Goal: Transaction & Acquisition: Purchase product/service

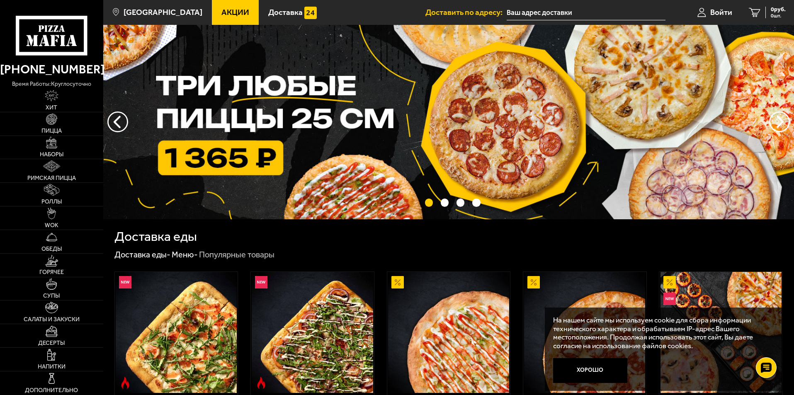
click at [548, 8] on input "text" at bounding box center [586, 12] width 159 height 15
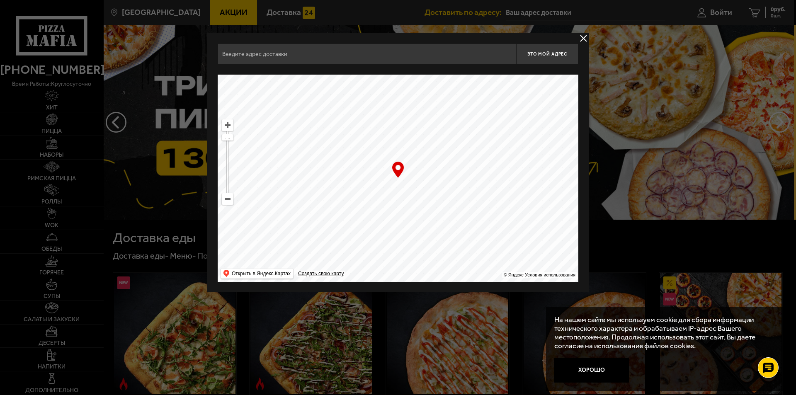
drag, startPoint x: 479, startPoint y: 226, endPoint x: 427, endPoint y: 136, distance: 103.0
click at [427, 136] on ymaps at bounding box center [398, 178] width 361 height 207
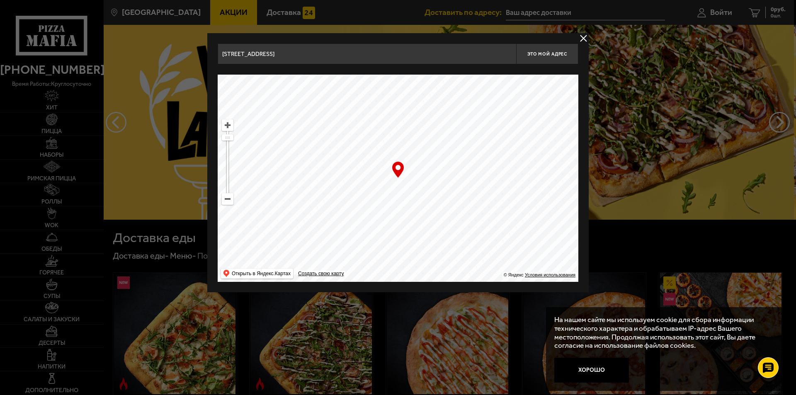
click at [227, 199] on ymaps at bounding box center [227, 199] width 11 height 11
drag, startPoint x: 467, startPoint y: 241, endPoint x: 319, endPoint y: 134, distance: 183.0
click at [319, 134] on ymaps at bounding box center [398, 178] width 361 height 207
click at [231, 198] on ymaps at bounding box center [227, 199] width 11 height 11
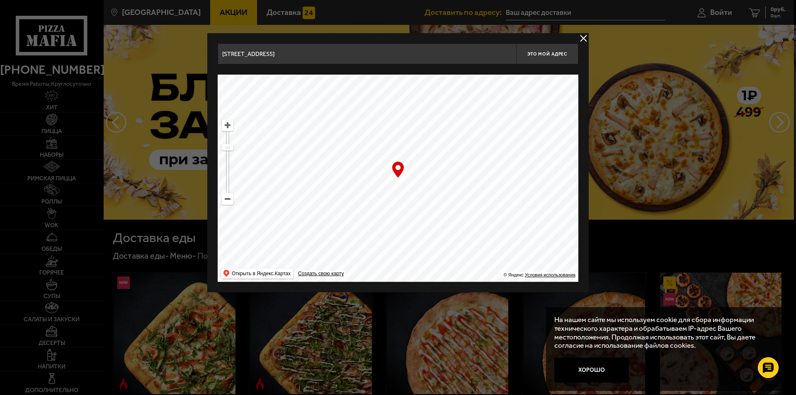
drag, startPoint x: 408, startPoint y: 255, endPoint x: 319, endPoint y: 216, distance: 96.6
click at [319, 216] on ymaps at bounding box center [398, 178] width 361 height 207
click at [229, 124] on ymaps at bounding box center [227, 125] width 11 height 11
drag, startPoint x: 457, startPoint y: 254, endPoint x: 421, endPoint y: 240, distance: 38.2
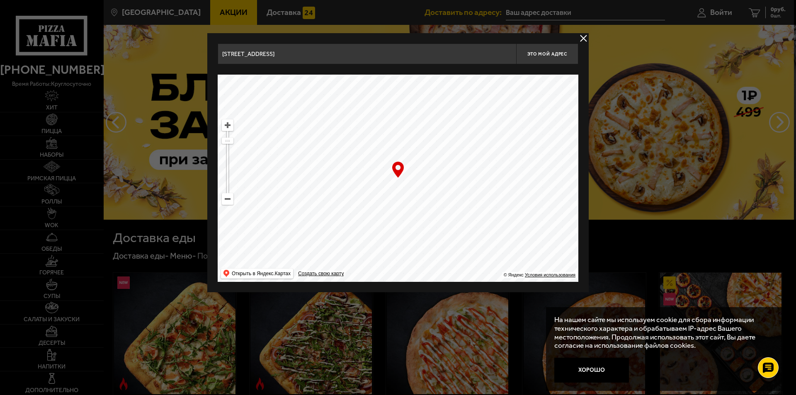
click at [421, 240] on ymaps at bounding box center [398, 178] width 361 height 207
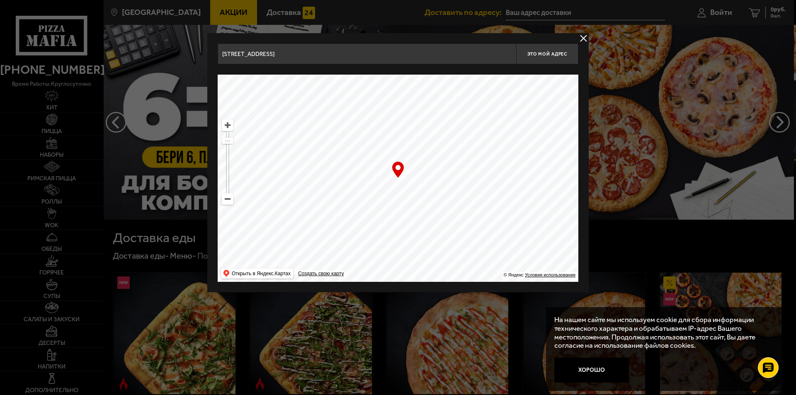
click at [228, 128] on ymaps at bounding box center [227, 125] width 11 height 11
drag, startPoint x: 547, startPoint y: 189, endPoint x: 455, endPoint y: 224, distance: 98.2
click at [455, 224] on ymaps at bounding box center [398, 178] width 361 height 207
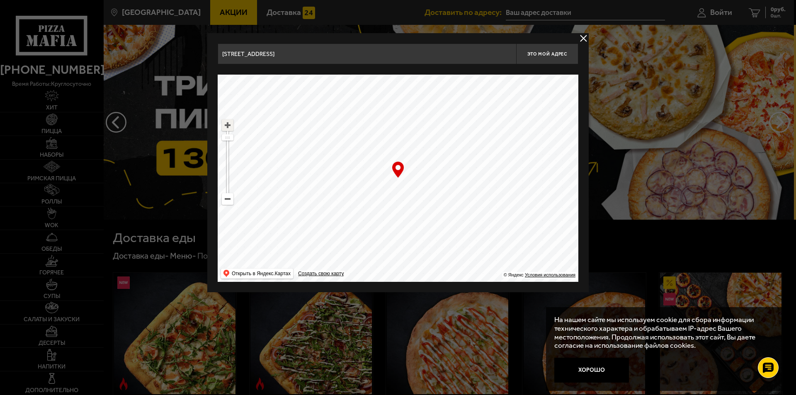
click at [228, 130] on ymaps at bounding box center [227, 125] width 11 height 11
drag, startPoint x: 441, startPoint y: 232, endPoint x: 441, endPoint y: 212, distance: 20.3
click at [441, 212] on ymaps at bounding box center [398, 178] width 361 height 207
type input "[STREET_ADDRESS]"
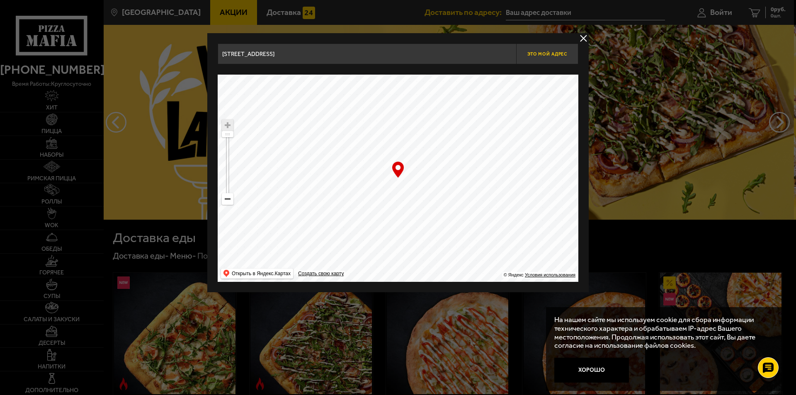
click at [548, 51] on span "Это мой адрес" at bounding box center [548, 53] width 40 height 5
type input "[STREET_ADDRESS]"
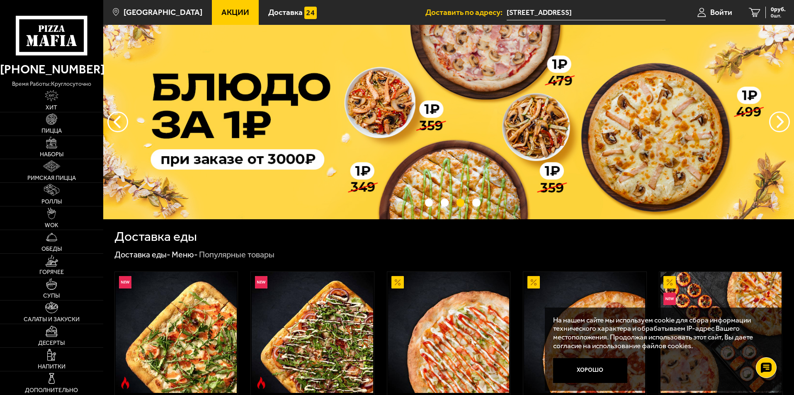
click at [468, 233] on div "Доставка еды" at bounding box center [448, 236] width 669 height 13
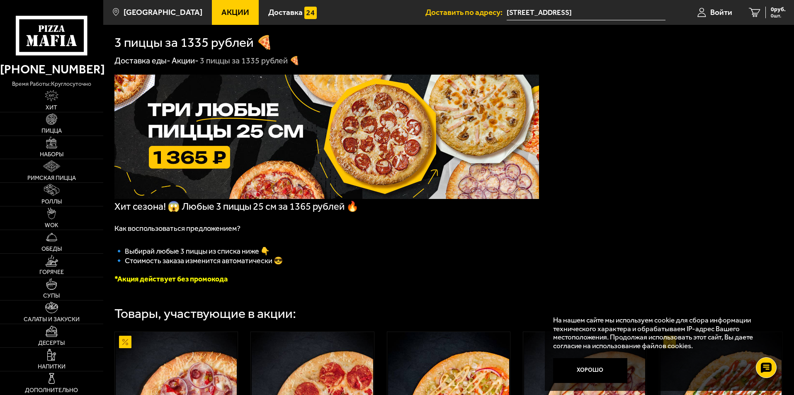
click at [222, 10] on span "Акции" at bounding box center [236, 12] width 28 height 8
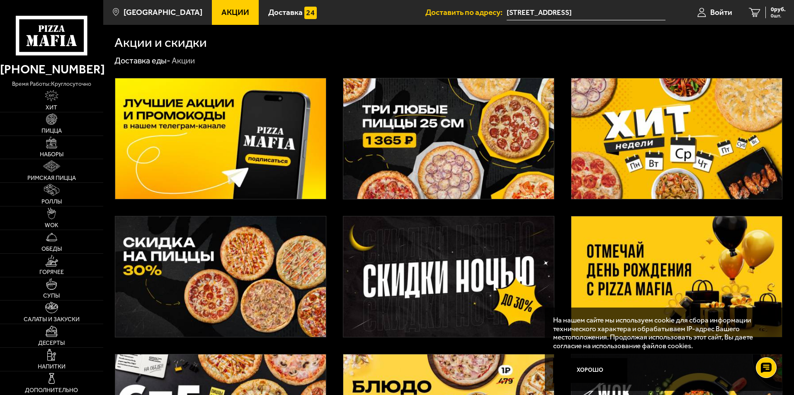
click at [229, 278] on img at bounding box center [220, 277] width 211 height 121
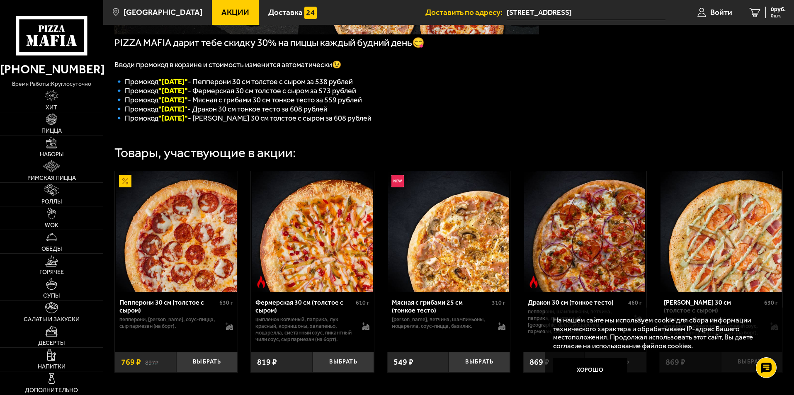
scroll to position [166, 0]
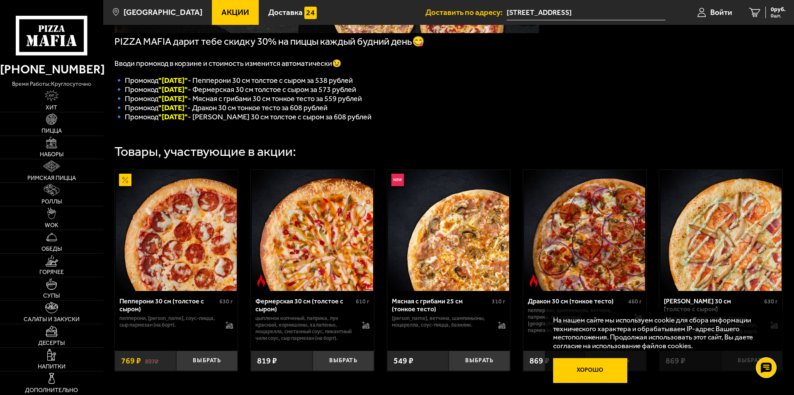
click at [578, 367] on button "Хорошо" at bounding box center [590, 370] width 75 height 25
